Goal: Go to known website: Go to known website

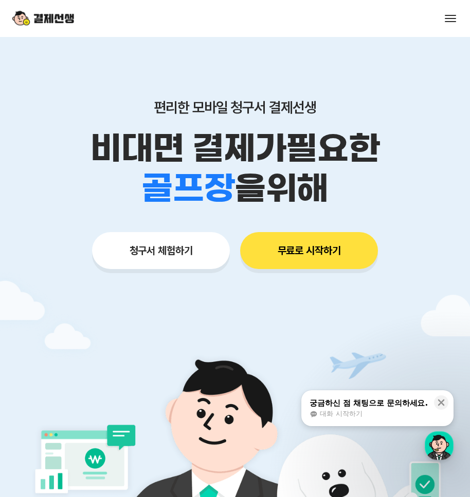
click at [442, 21] on div "서비스 소개 스토리 고객센터 매니저사이트 로그인 시작하기" at bounding box center [235, 18] width 470 height 37
click at [452, 21] on span at bounding box center [449, 21] width 11 height 1
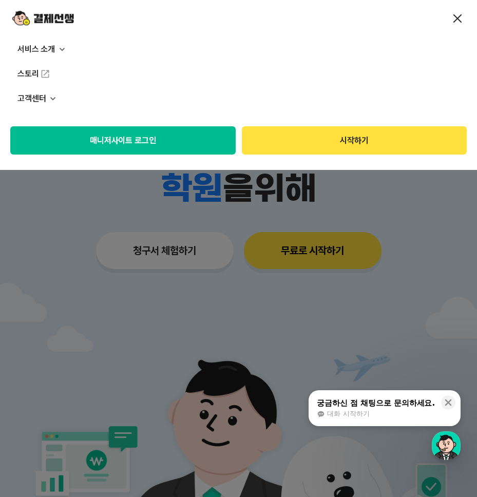
click at [188, 138] on button "매니저사이트 로그인" at bounding box center [123, 140] width 226 height 28
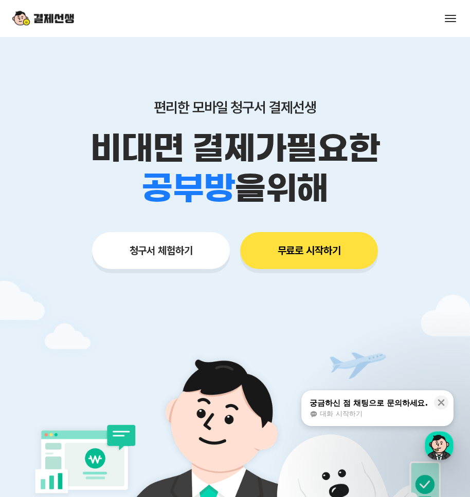
click at [454, 20] on button at bounding box center [450, 18] width 14 height 14
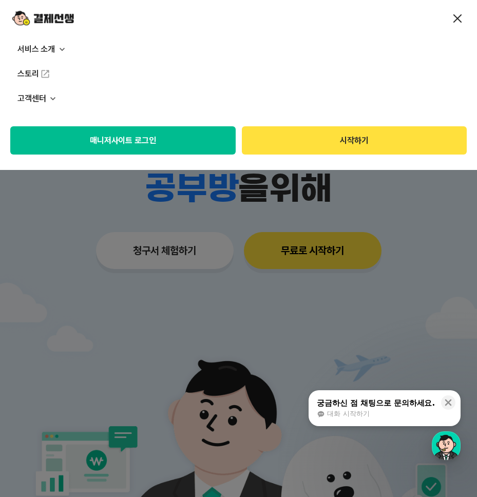
click at [66, 150] on button "매니저사이트 로그인" at bounding box center [123, 140] width 226 height 28
